Goal: Information Seeking & Learning: Learn about a topic

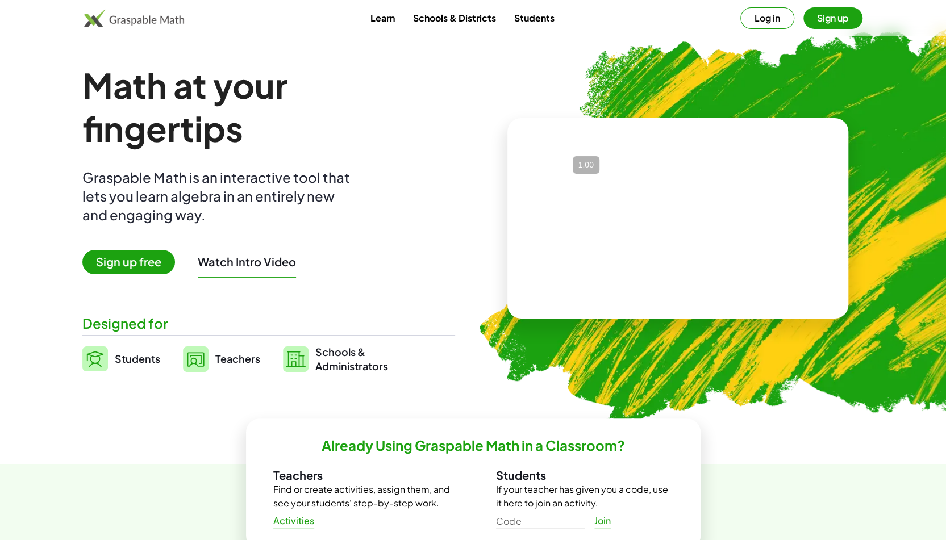
click at [116, 271] on span "Sign up free" at bounding box center [128, 262] width 93 height 24
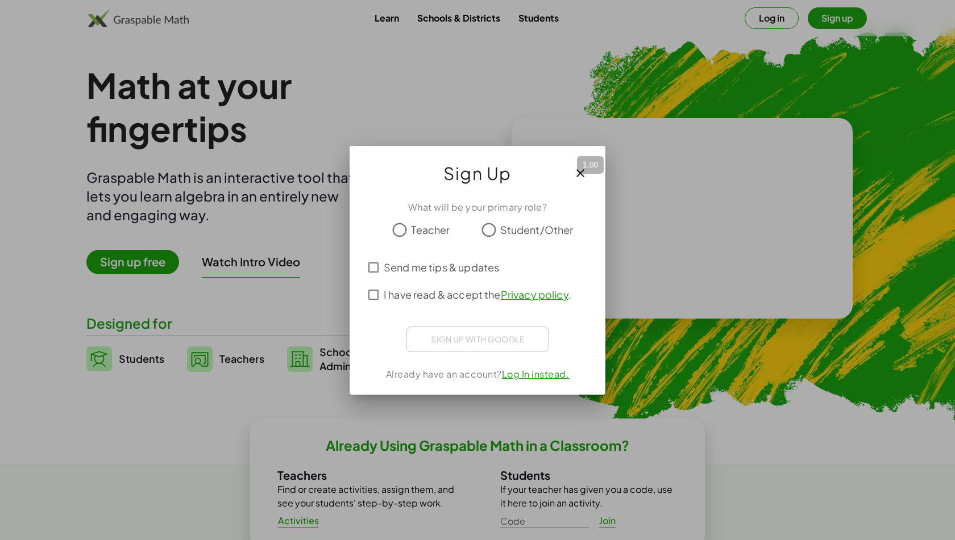
click at [416, 242] on div at bounding box center [477, 247] width 228 height 12
click at [394, 299] on span "I have read & accept the Privacy policy ." at bounding box center [477, 294] width 187 height 15
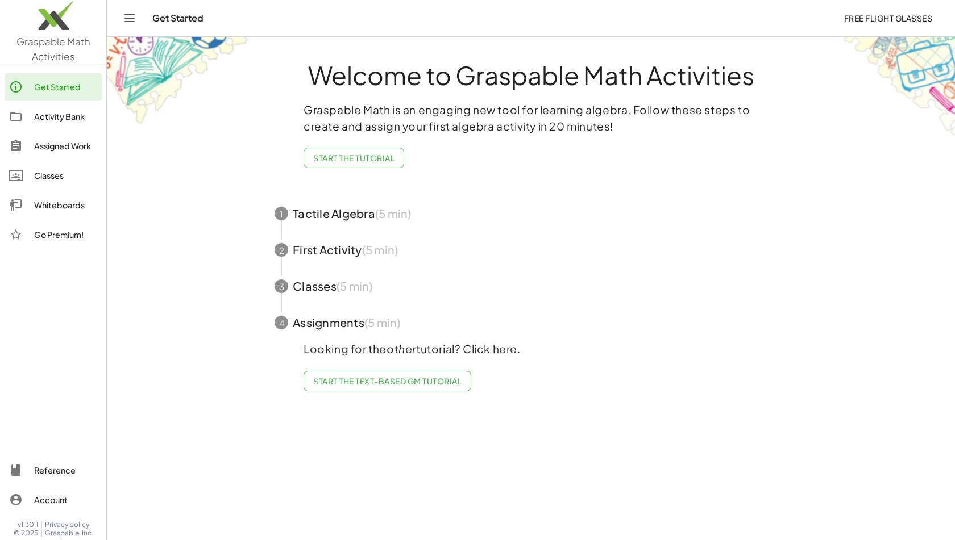
click at [348, 153] on span "Start the Tutorial" at bounding box center [353, 158] width 81 height 10
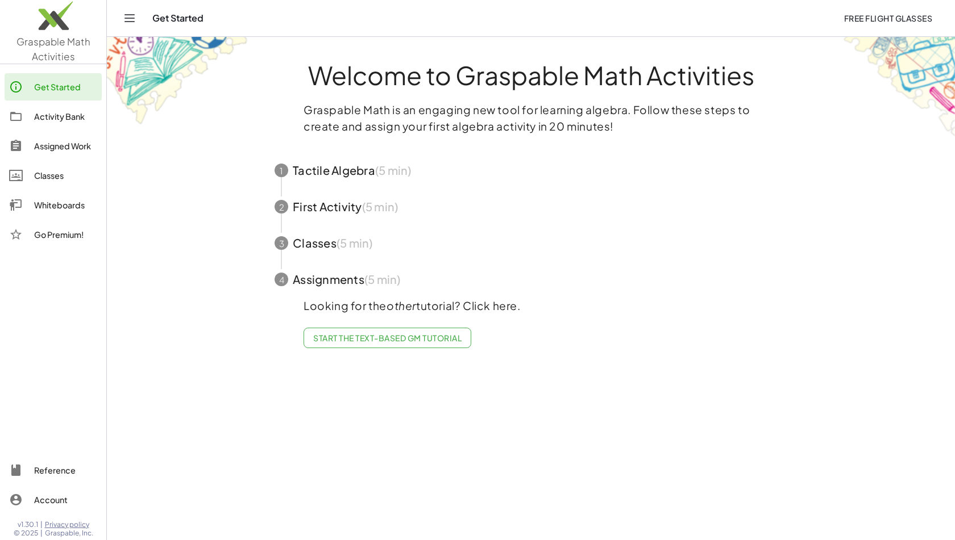
click at [457, 339] on span "Start the Text-based GM Tutorial" at bounding box center [387, 338] width 148 height 10
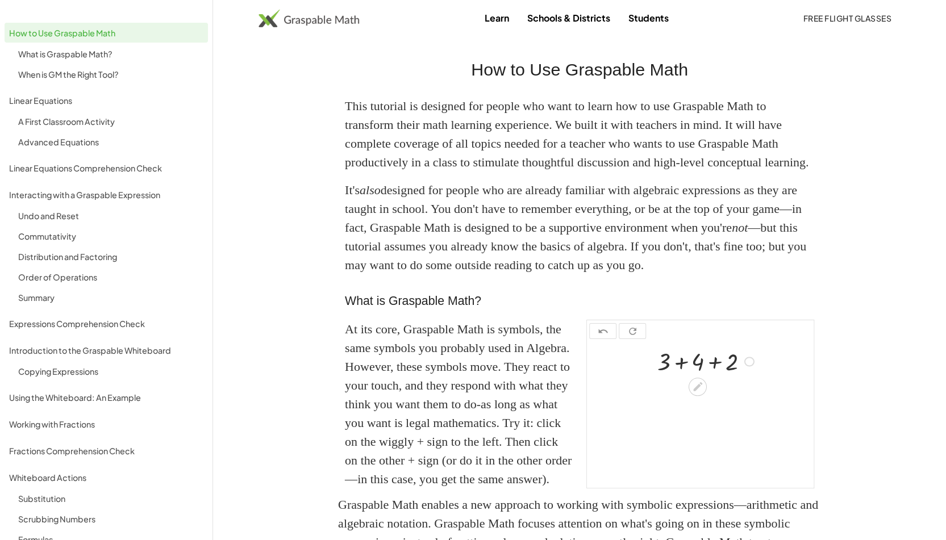
click at [10, 67] on div "When is GM the Right Tool?" at bounding box center [106, 74] width 203 height 18
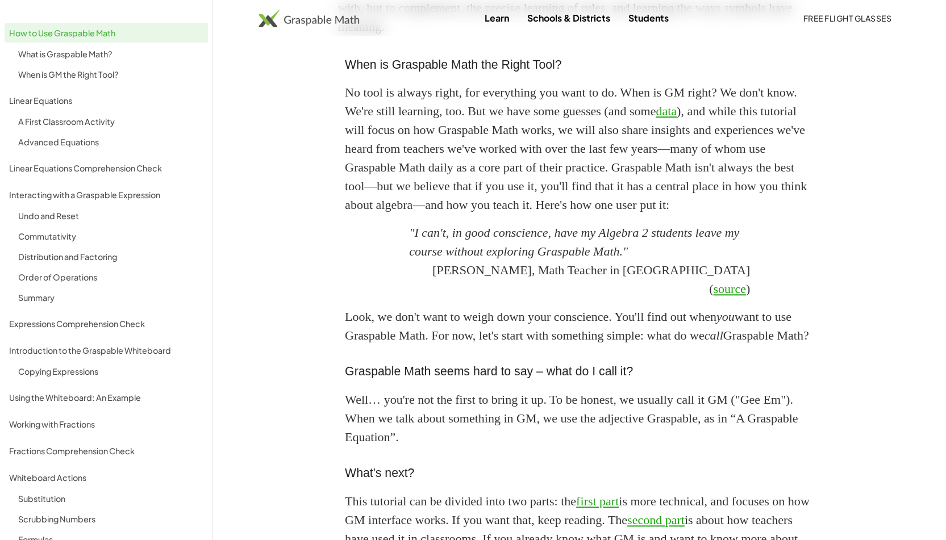
click at [45, 57] on div "What is Graspable Math?" at bounding box center [110, 54] width 185 height 14
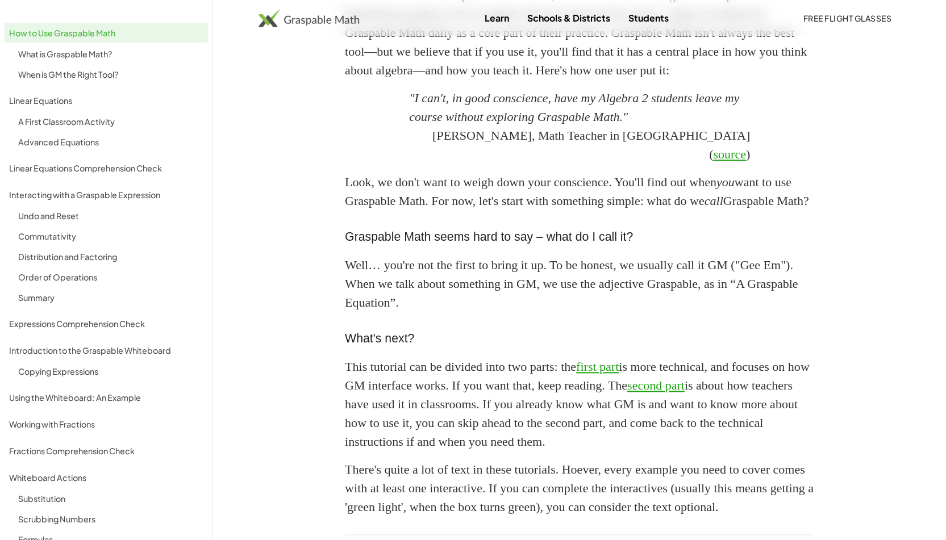
scroll to position [918, 0]
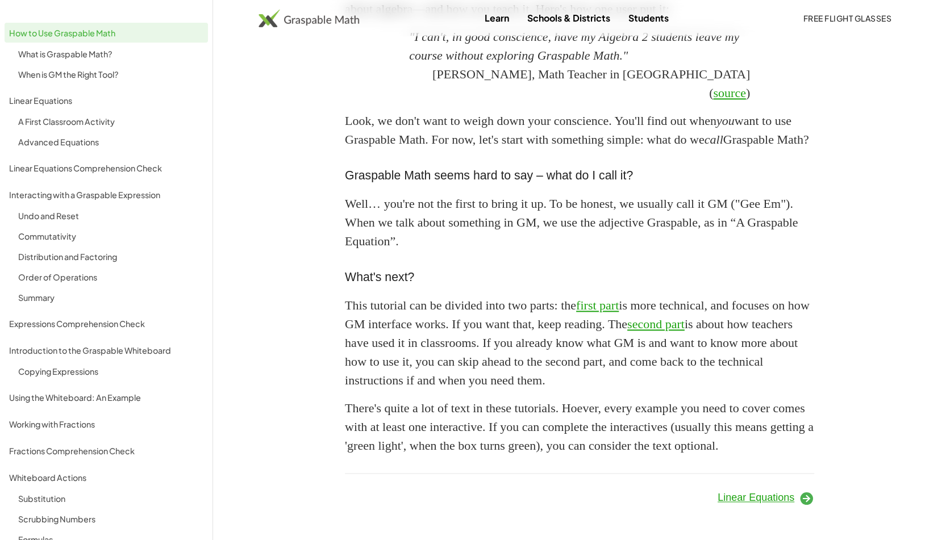
click at [810, 498] on icon at bounding box center [806, 498] width 15 height 15
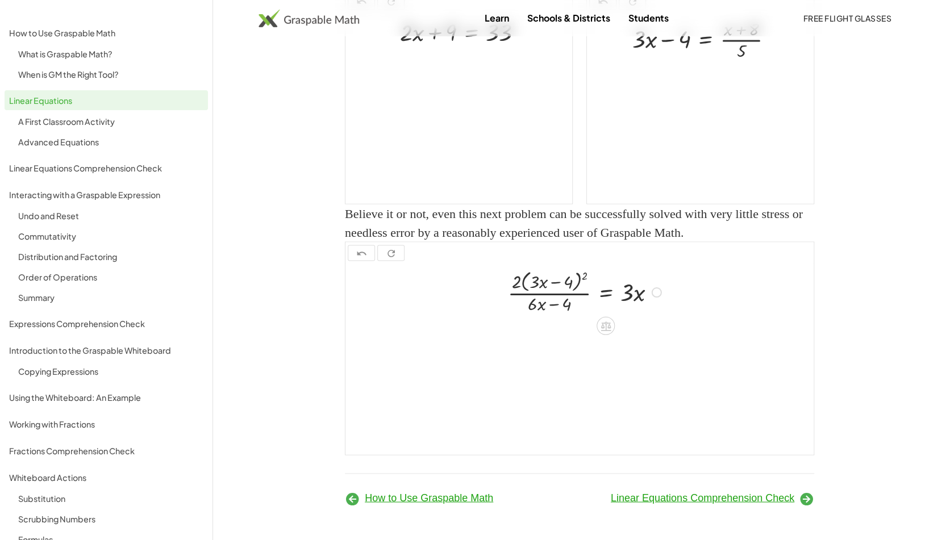
click at [806, 498] on icon at bounding box center [806, 498] width 15 height 15
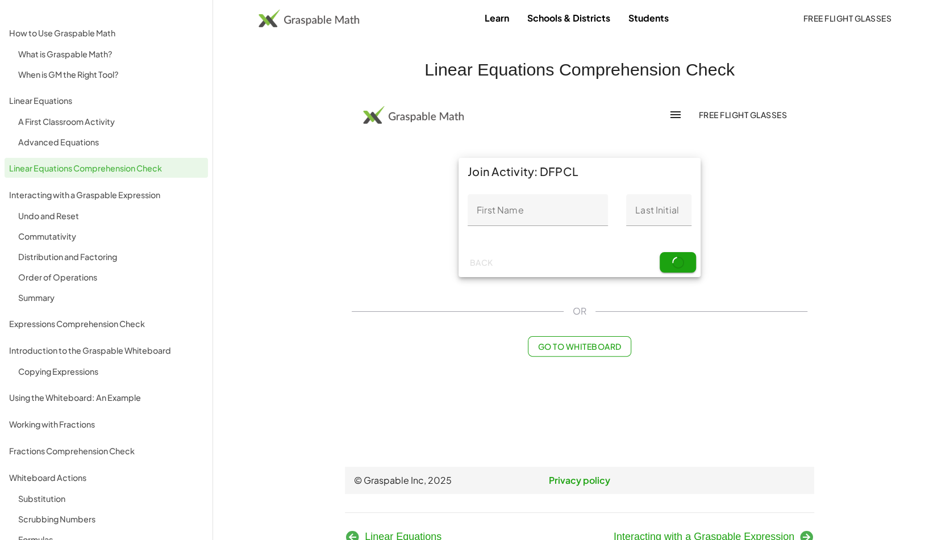
click at [43, 30] on div "How to Use Graspable Math" at bounding box center [106, 33] width 194 height 14
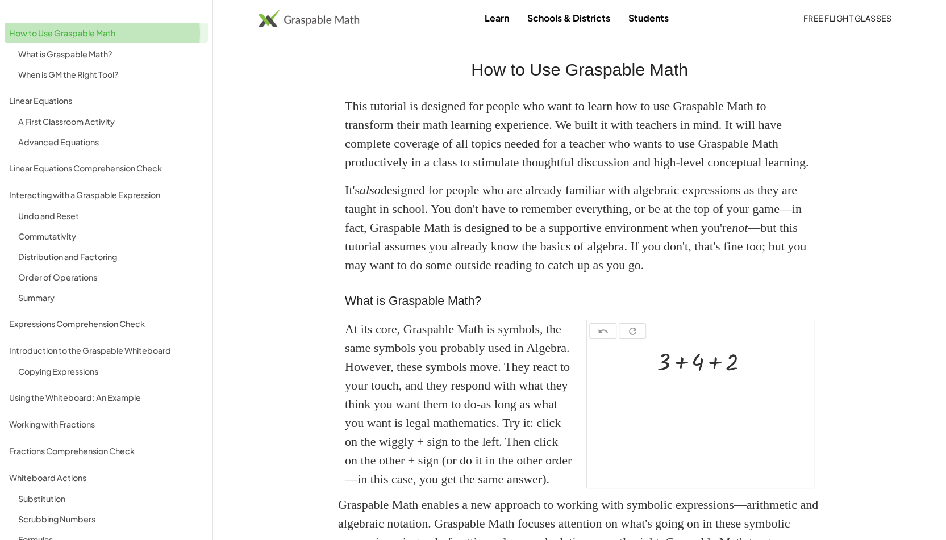
scroll to position [6, 0]
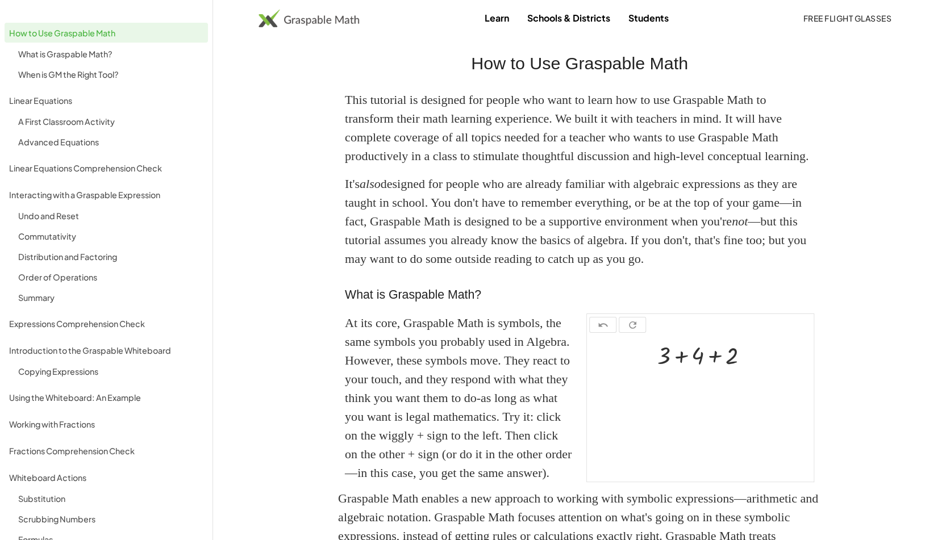
click at [307, 20] on img at bounding box center [309, 18] width 101 height 18
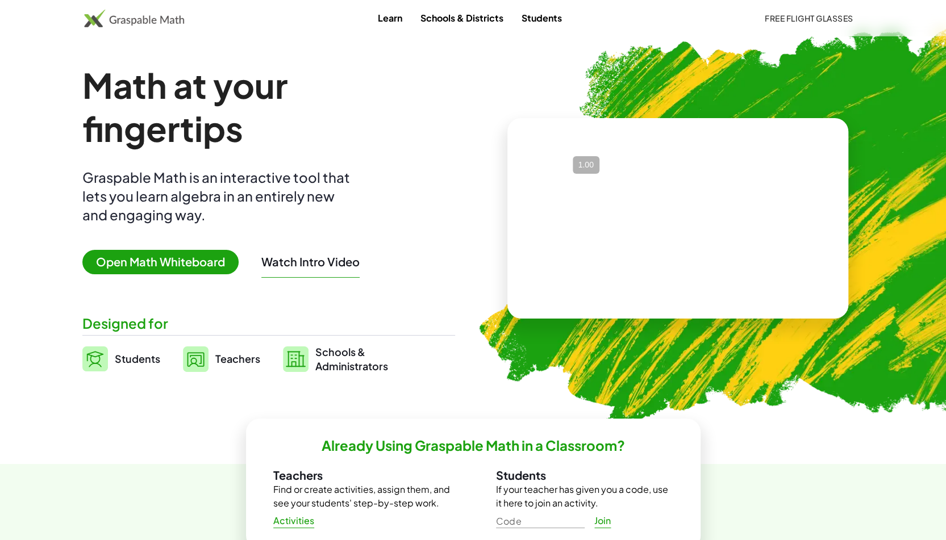
click at [143, 269] on span "Open Math Whiteboard" at bounding box center [160, 262] width 156 height 24
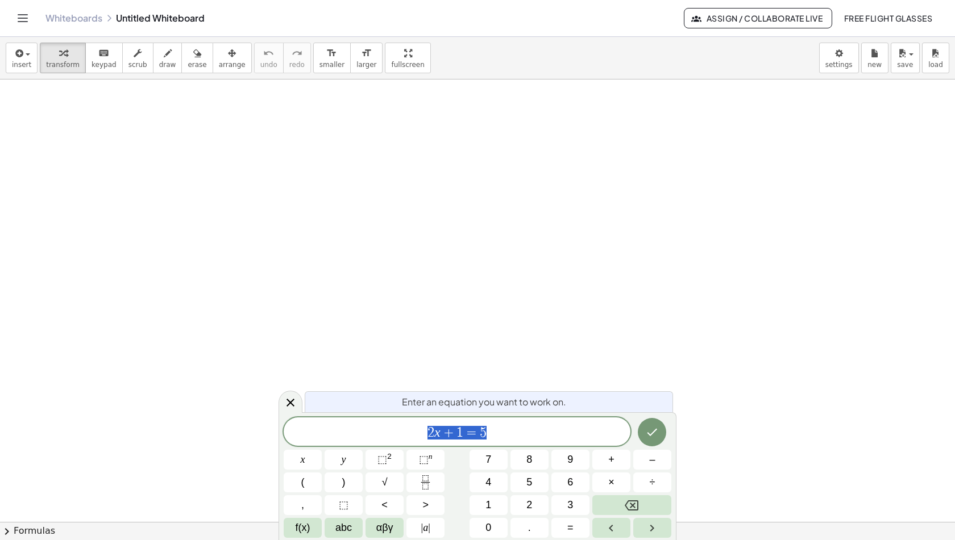
click at [647, 430] on icon "Done" at bounding box center [652, 433] width 14 height 14
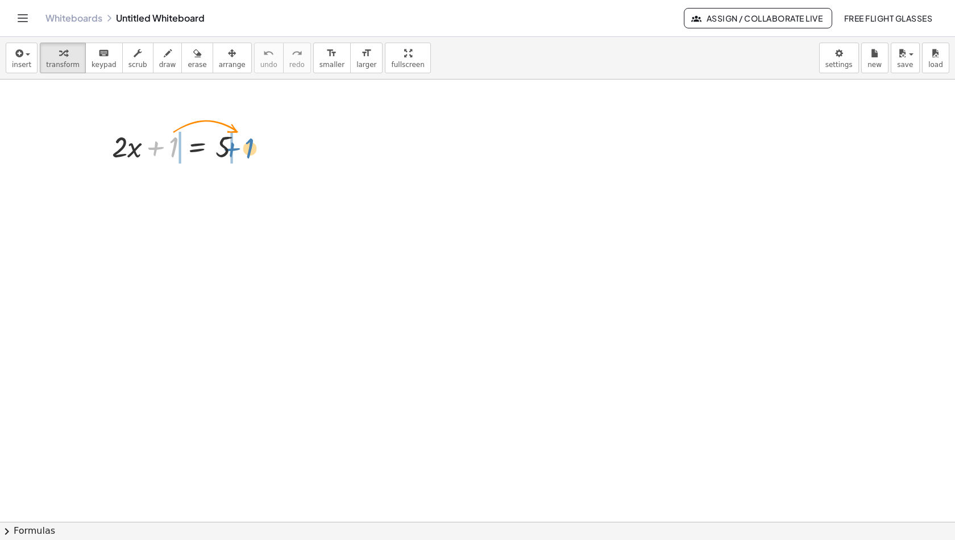
drag, startPoint x: 172, startPoint y: 140, endPoint x: 252, endPoint y: 137, distance: 80.7
click at [252, 137] on div at bounding box center [181, 146] width 150 height 39
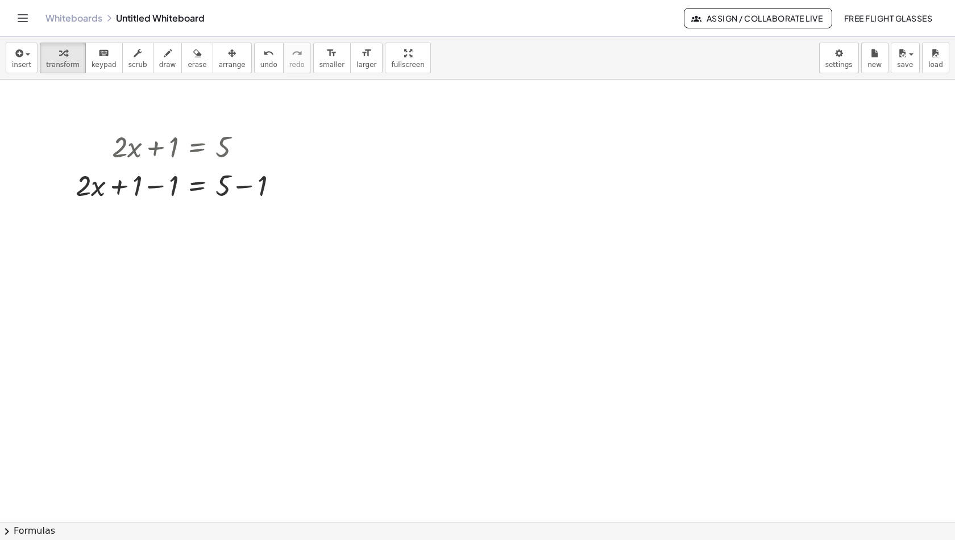
click at [176, 273] on div at bounding box center [477, 523] width 955 height 887
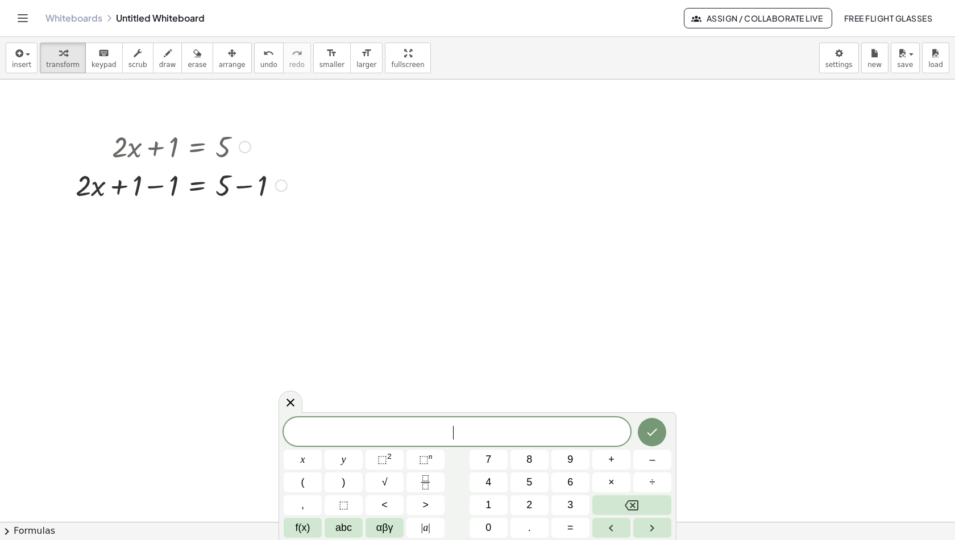
click at [284, 185] on div at bounding box center [281, 186] width 12 height 12
click at [258, 215] on div at bounding box center [477, 523] width 955 height 887
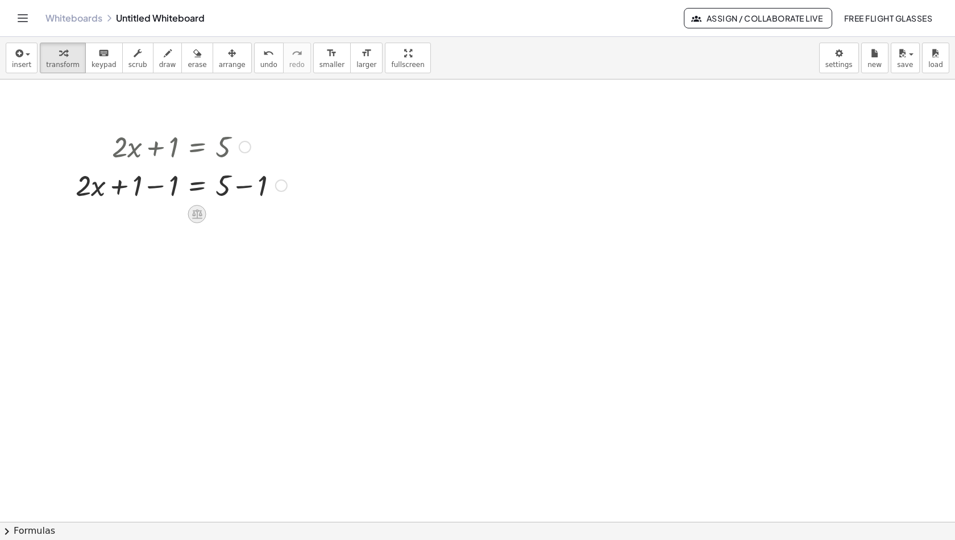
click at [197, 215] on icon at bounding box center [197, 215] width 10 height 10
click at [197, 215] on span "×" at bounding box center [197, 214] width 7 height 16
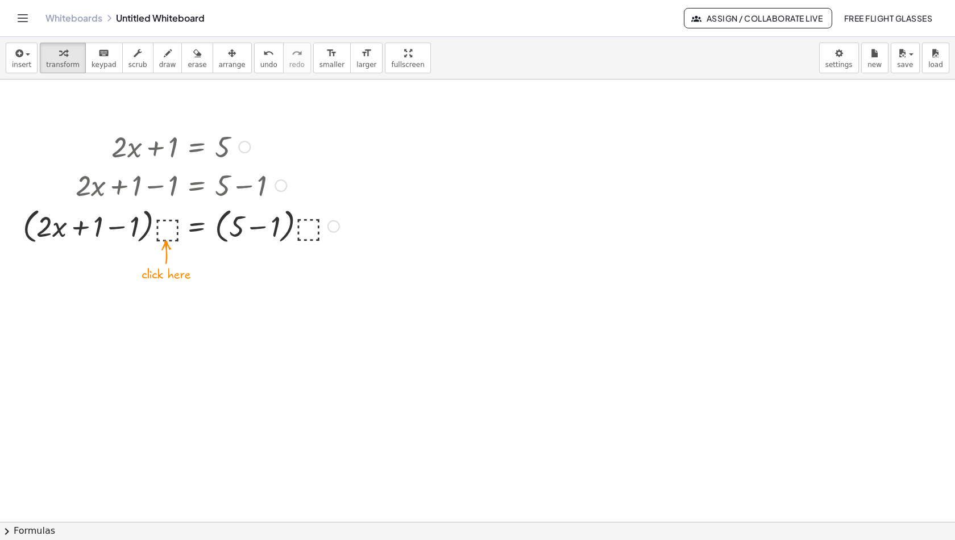
click at [170, 230] on div at bounding box center [181, 225] width 328 height 43
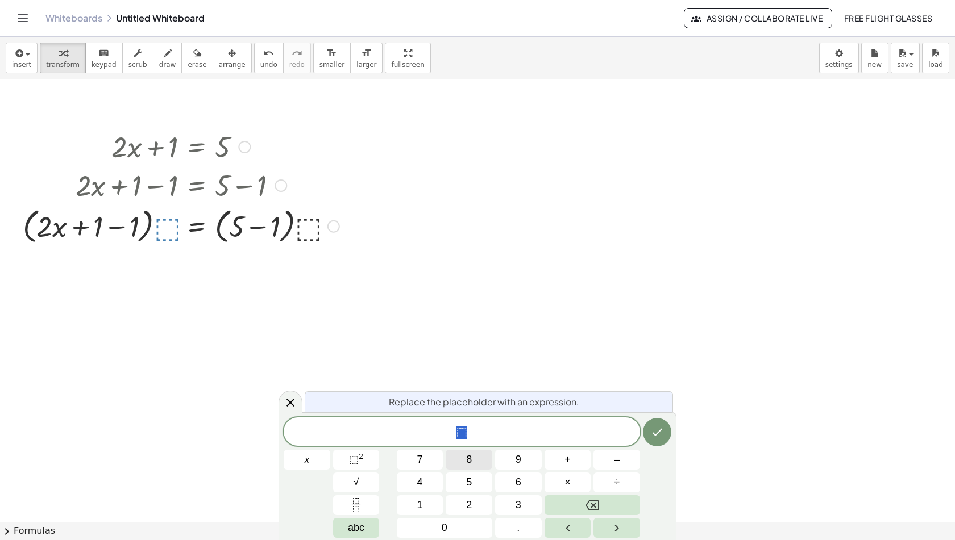
click at [480, 460] on button "8" at bounding box center [468, 460] width 47 height 20
click at [665, 439] on button "Done" at bounding box center [657, 432] width 28 height 28
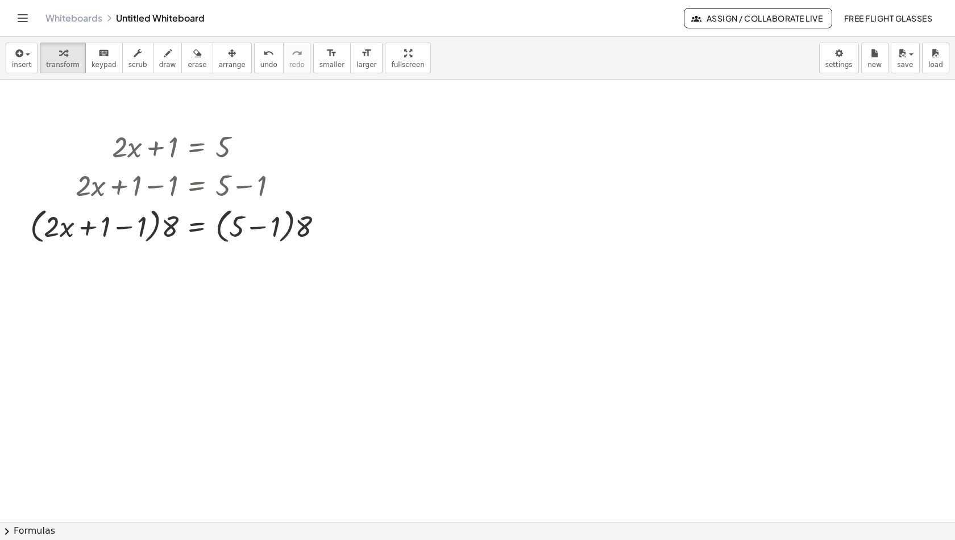
click at [885, 416] on div at bounding box center [477, 523] width 955 height 887
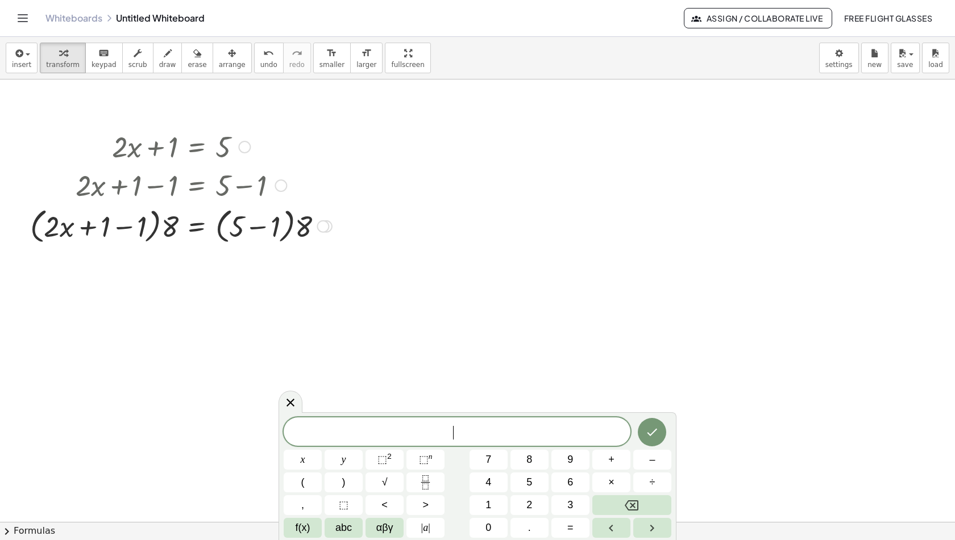
click at [334, 222] on div at bounding box center [180, 225] width 313 height 43
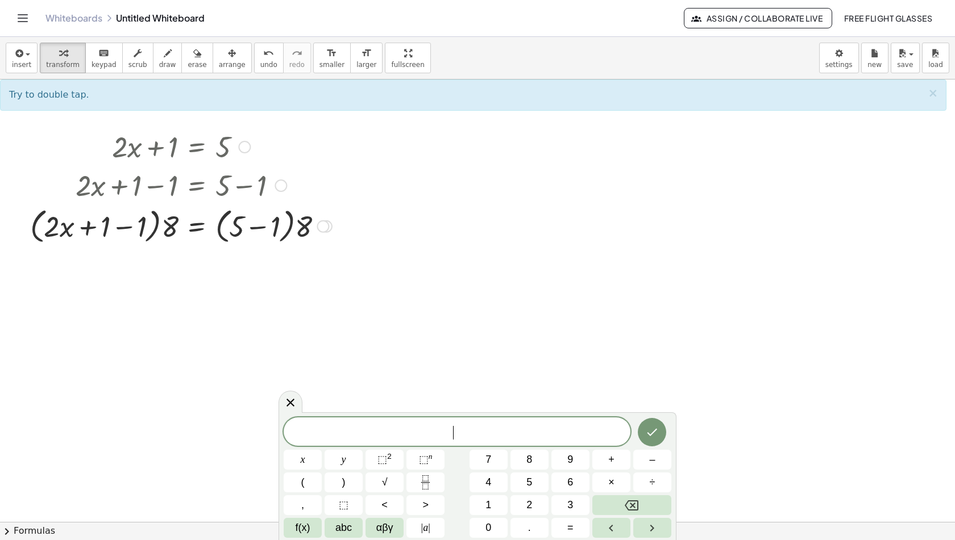
click at [327, 227] on div at bounding box center [322, 226] width 12 height 12
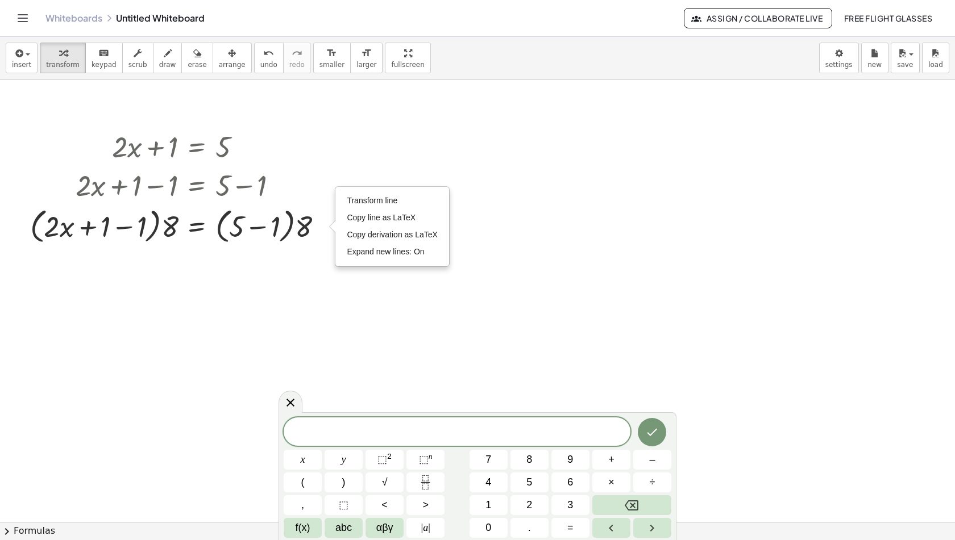
click at [299, 260] on div at bounding box center [477, 523] width 955 height 887
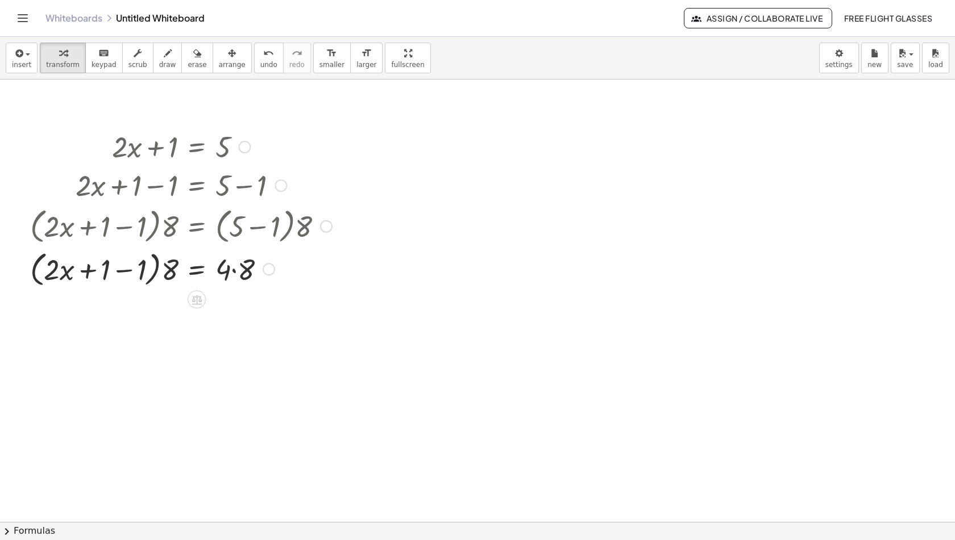
click at [197, 226] on div "· ( + · 2 · x + 1 − 1 ) · 8 = · ( + 5 − 1 ) · 8" at bounding box center [197, 226] width 0 height 0
click at [321, 228] on div at bounding box center [322, 226] width 12 height 12
click at [362, 212] on span "Go back to this line" at bounding box center [381, 209] width 68 height 9
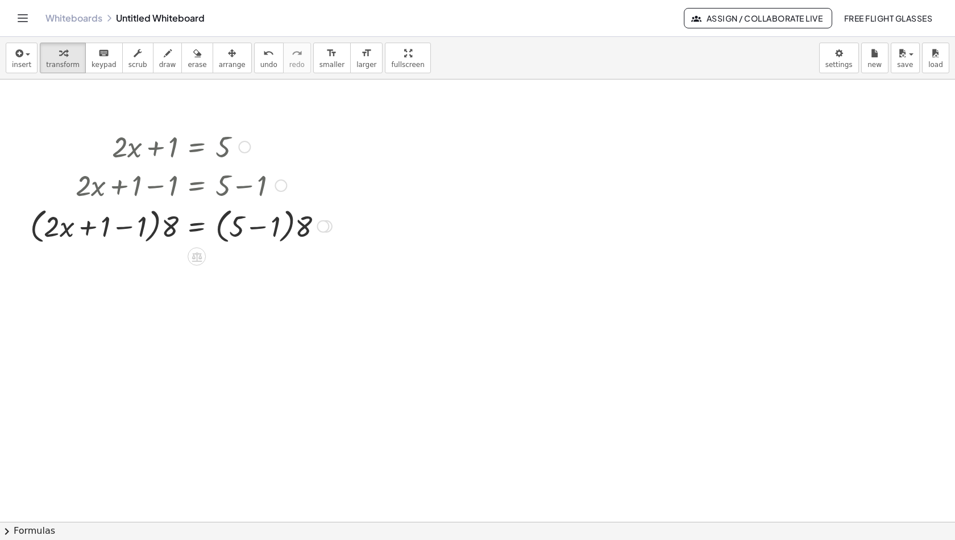
click at [283, 188] on div at bounding box center [280, 186] width 12 height 12
click at [314, 172] on li "Go back to this line" at bounding box center [350, 168] width 97 height 17
click at [161, 191] on div at bounding box center [181, 184] width 223 height 39
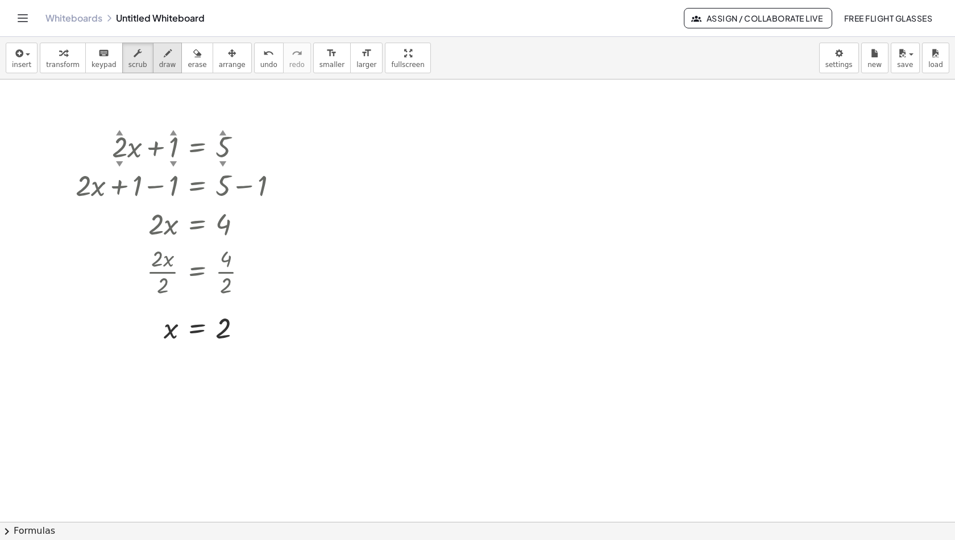
drag, startPoint x: 135, startPoint y: 51, endPoint x: 162, endPoint y: 60, distance: 28.7
click at [162, 60] on div "transform keyboard keypad scrub draw erase arrange" at bounding box center [145, 58] width 211 height 31
click at [162, 60] on button "draw" at bounding box center [168, 58] width 30 height 31
drag, startPoint x: 350, startPoint y: 132, endPoint x: 366, endPoint y: 344, distance: 212.0
click at [366, 344] on div at bounding box center [477, 523] width 955 height 887
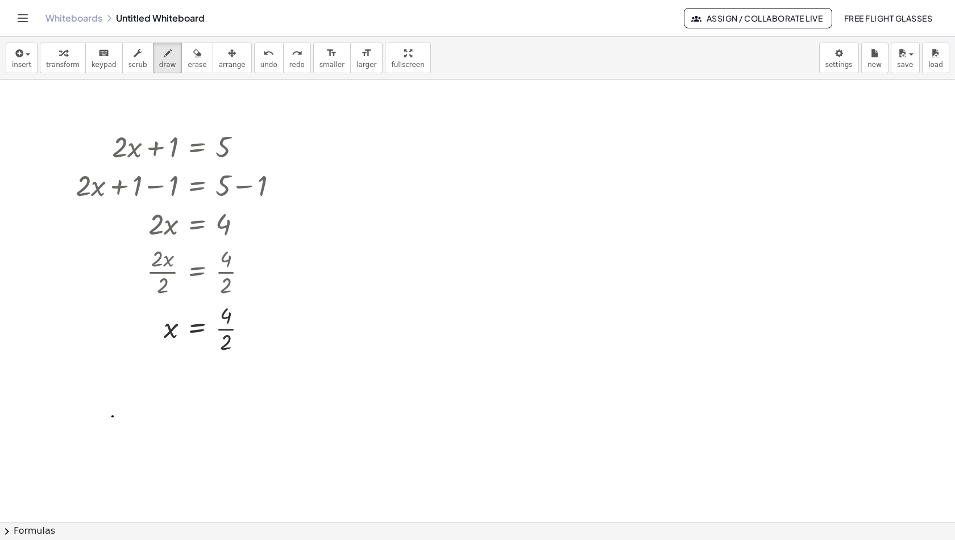
click at [112, 416] on div at bounding box center [477, 523] width 955 height 887
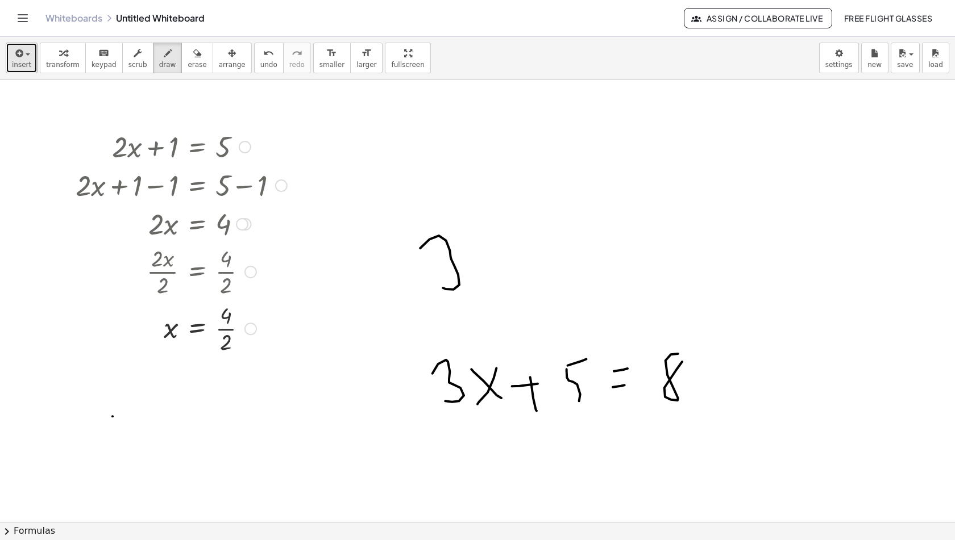
click at [17, 61] on span "insert" at bounding box center [21, 65] width 19 height 8
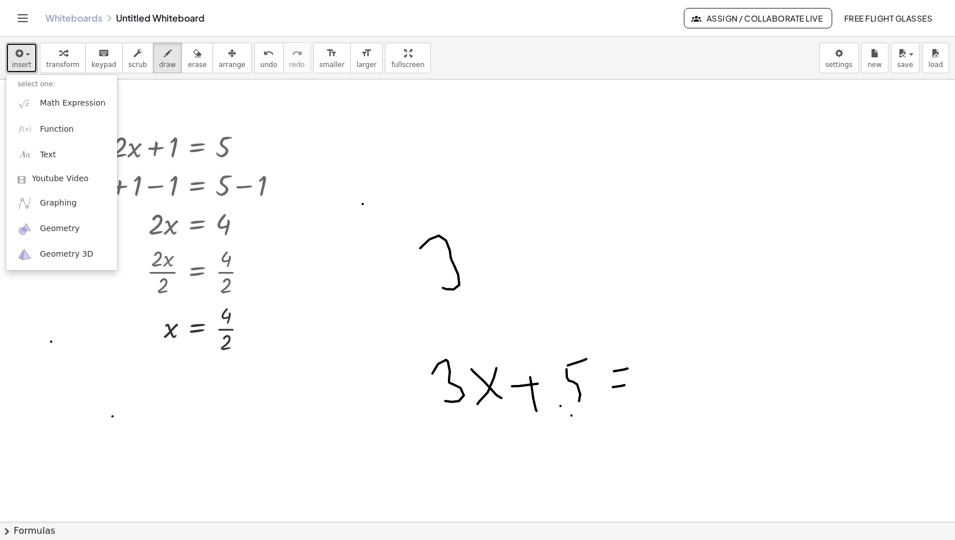
click at [362, 203] on div at bounding box center [477, 523] width 955 height 887
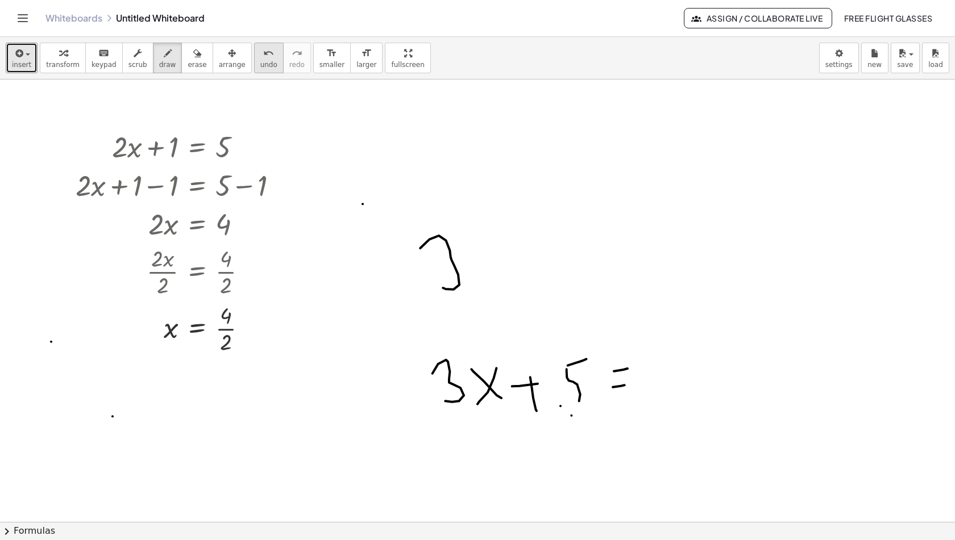
click at [254, 64] on button "undo undo" at bounding box center [269, 58] width 30 height 31
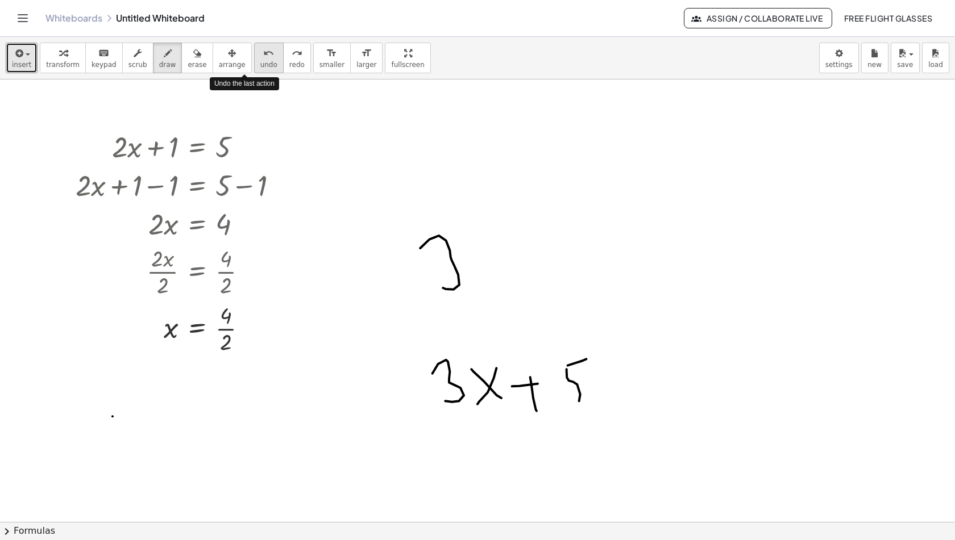
click at [254, 64] on button "undo undo" at bounding box center [269, 58] width 30 height 31
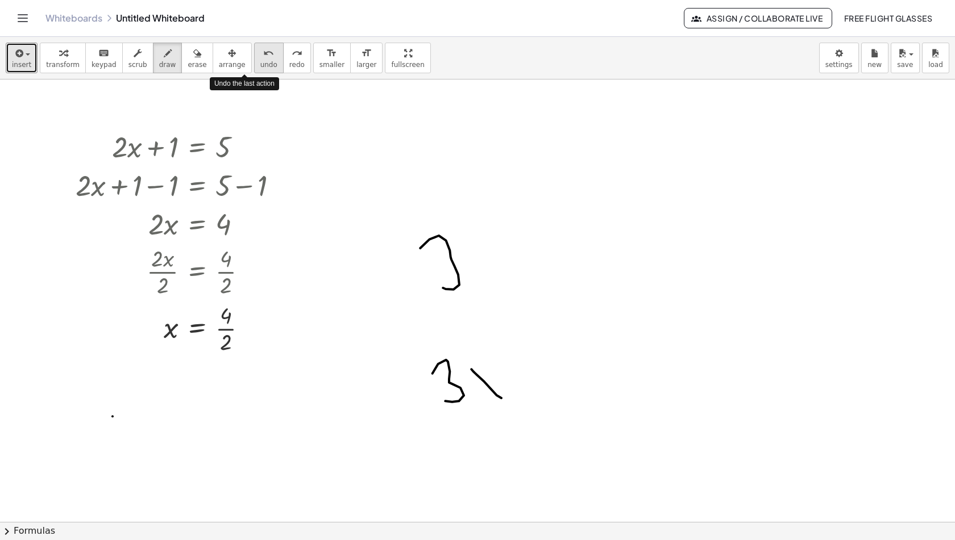
click at [254, 64] on button "undo undo" at bounding box center [269, 58] width 30 height 31
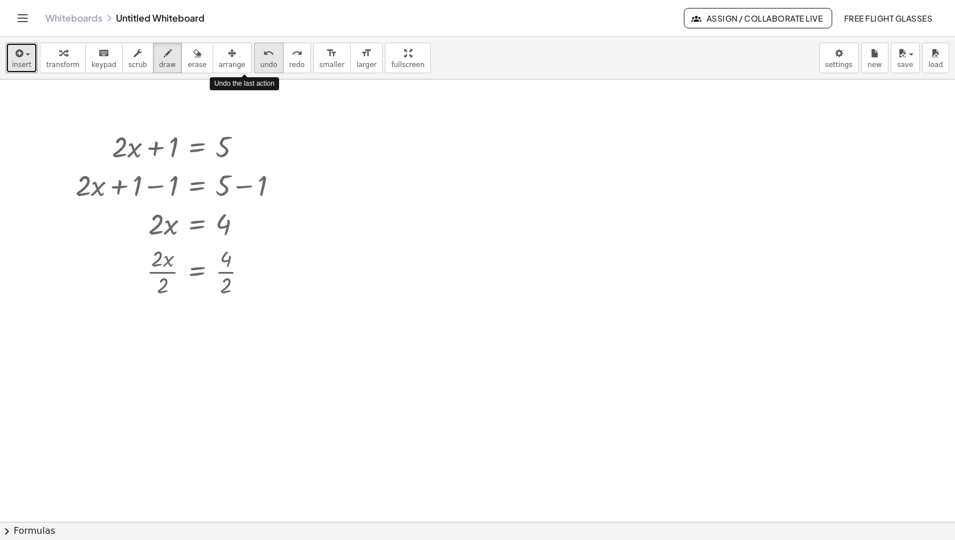
click at [254, 64] on button "undo undo" at bounding box center [269, 58] width 30 height 31
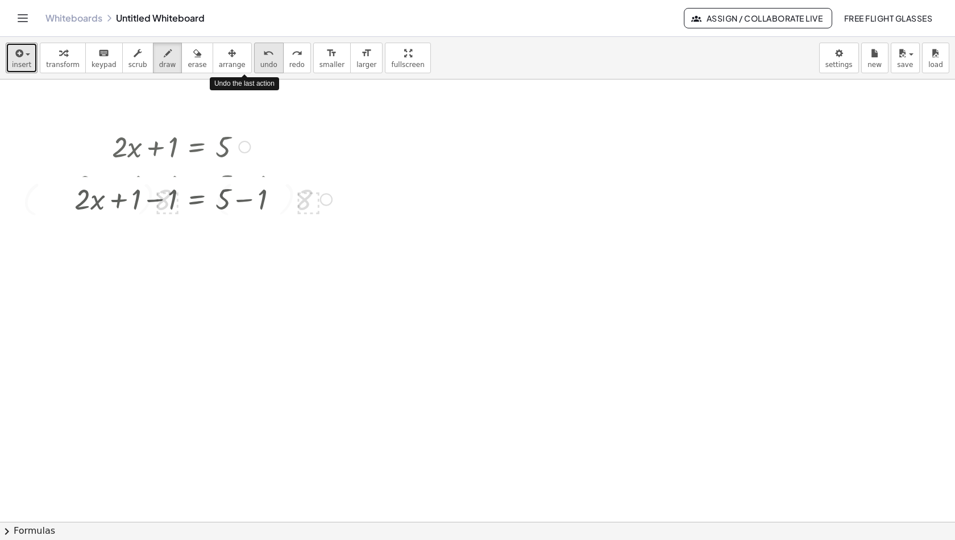
click at [254, 64] on button "undo undo" at bounding box center [269, 58] width 30 height 31
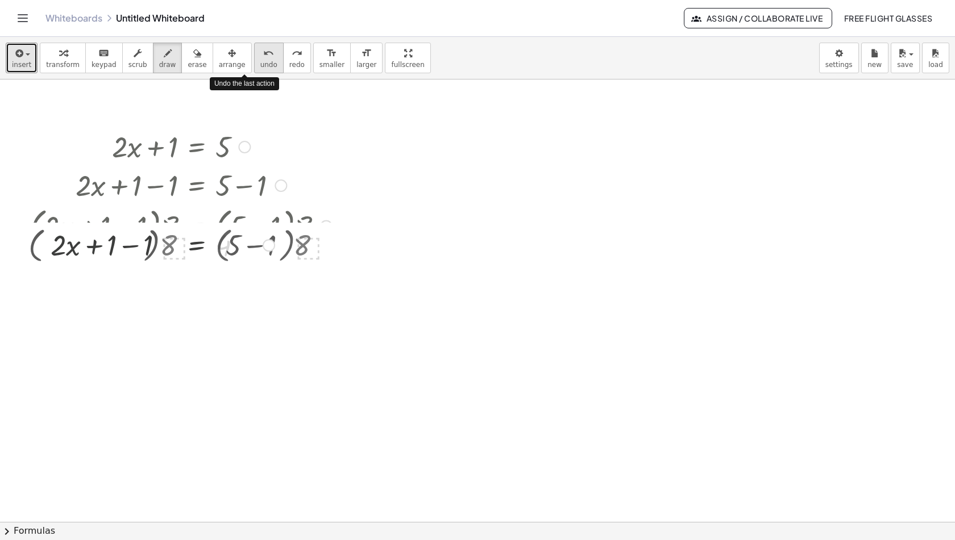
click at [254, 64] on button "undo undo" at bounding box center [269, 58] width 30 height 31
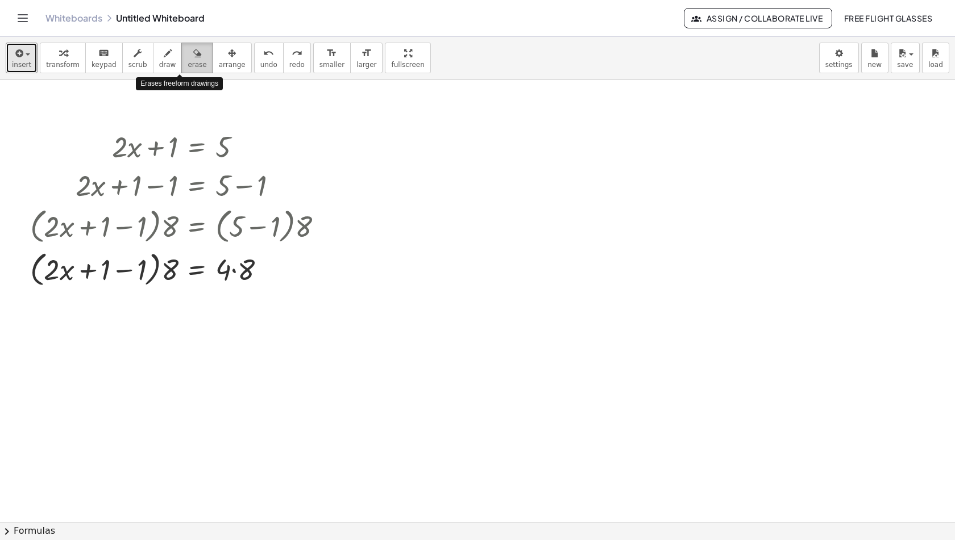
click at [187, 62] on span "erase" at bounding box center [196, 65] width 19 height 8
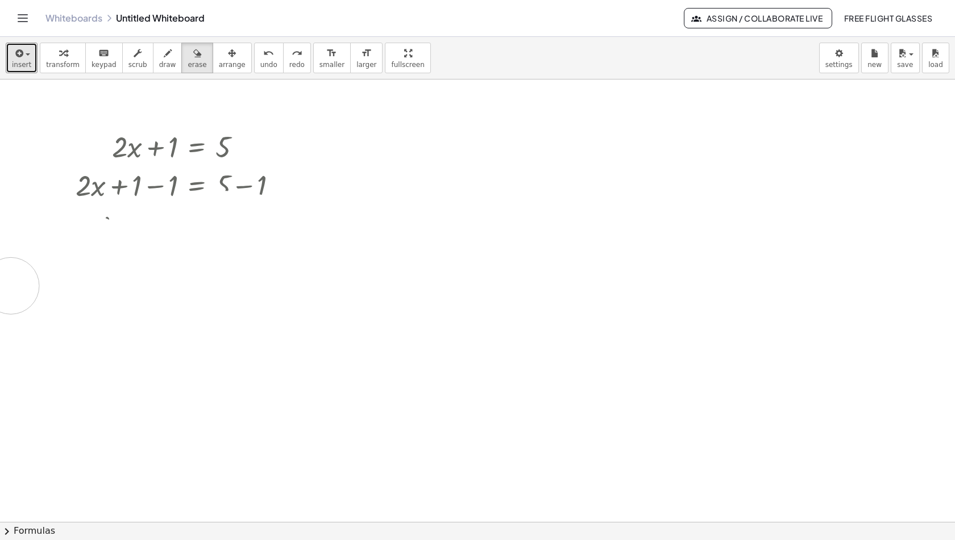
drag, startPoint x: 43, startPoint y: 229, endPoint x: 12, endPoint y: 285, distance: 64.1
click at [12, 285] on div at bounding box center [477, 523] width 955 height 887
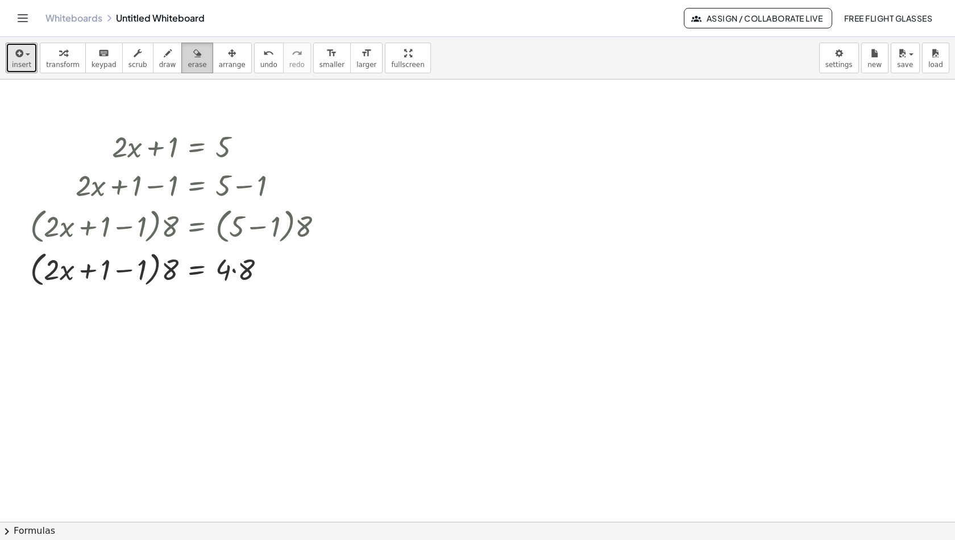
click at [181, 66] on button "erase" at bounding box center [196, 58] width 31 height 31
click at [24, 59] on button "insert" at bounding box center [22, 58] width 32 height 31
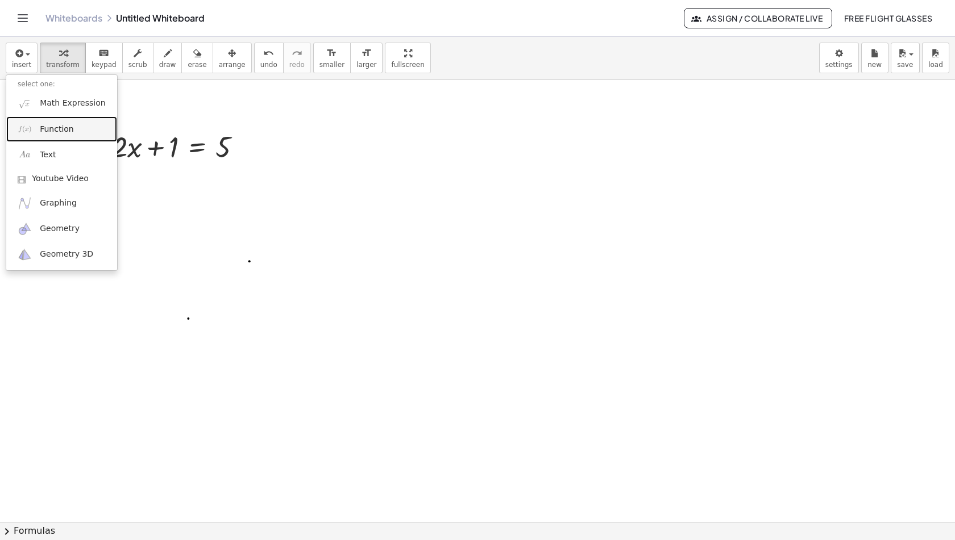
click at [80, 136] on link "Function" at bounding box center [61, 129] width 111 height 26
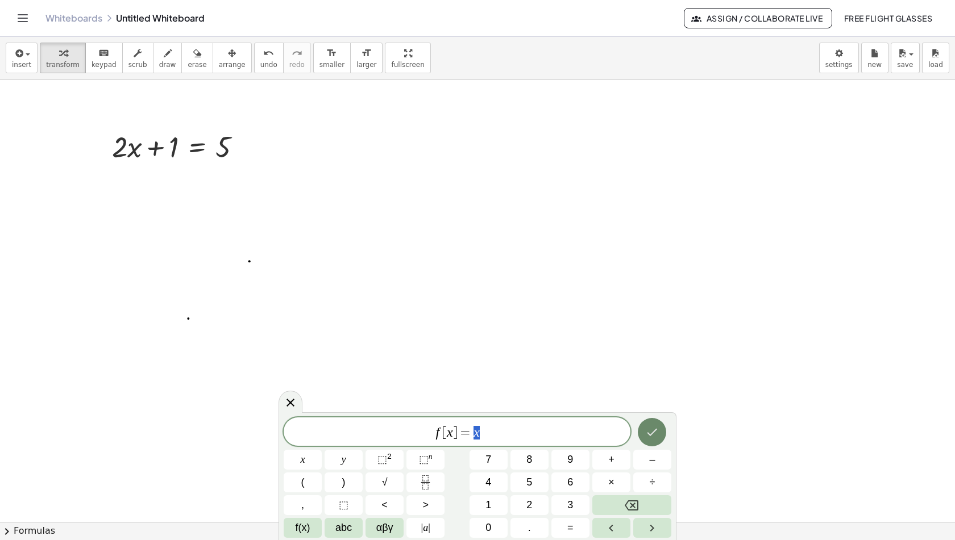
click at [654, 431] on icon "Done" at bounding box center [652, 432] width 10 height 7
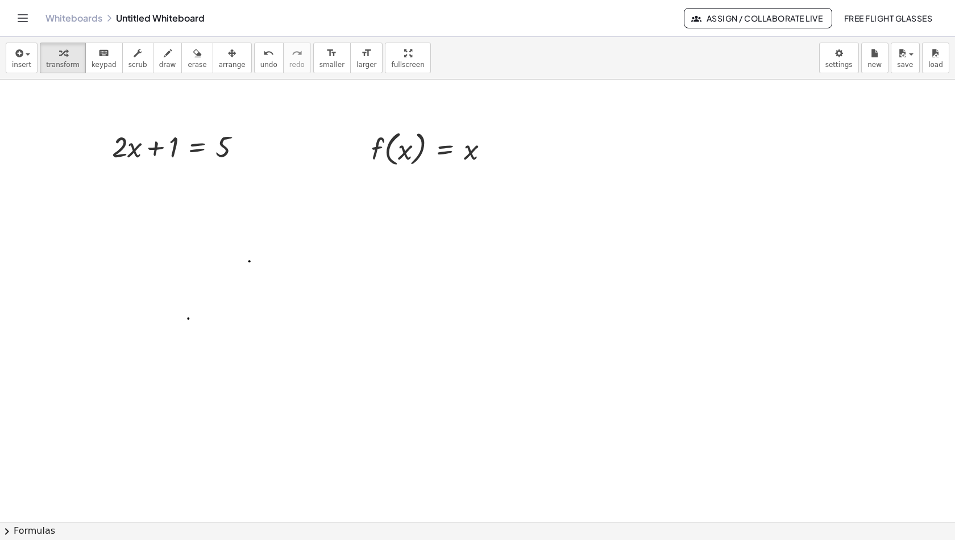
click at [708, 310] on div at bounding box center [477, 523] width 955 height 887
